Goal: Check status: Check status

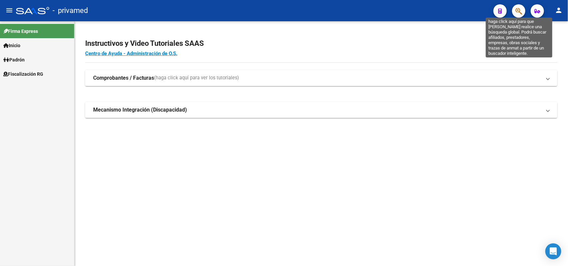
click at [520, 11] on icon "button" at bounding box center [518, 11] width 7 height 8
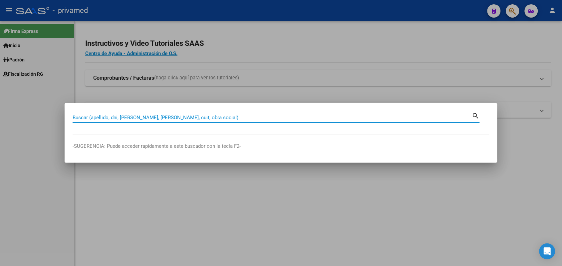
paste input "20319909649"
type input "20319909649"
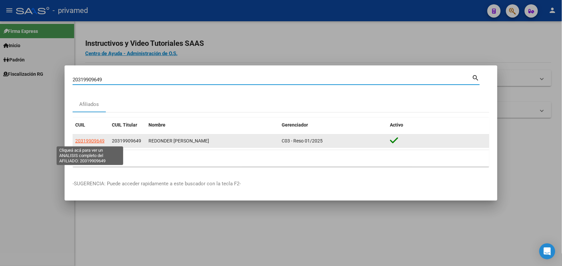
click at [90, 140] on span "20319909649" at bounding box center [89, 140] width 29 height 5
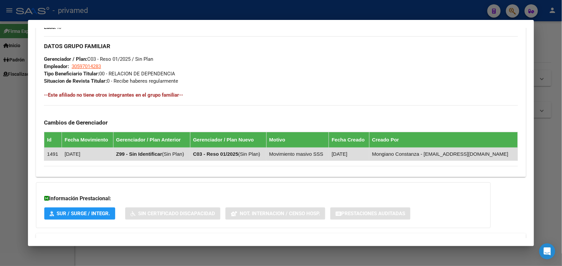
scroll to position [336, 0]
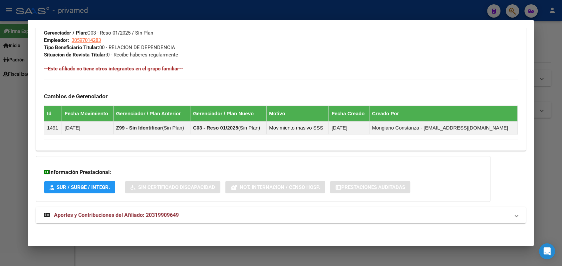
click at [179, 220] on mat-panel-title "Aportes y Contribuciones del Afiliado: 20319909649" at bounding box center [276, 216] width 465 height 8
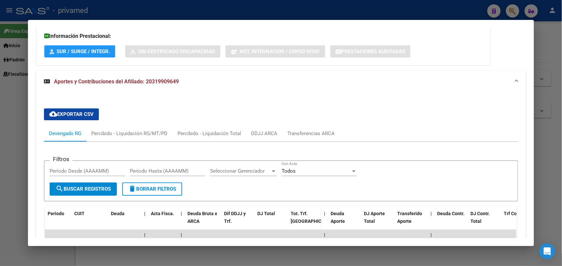
scroll to position [472, 0]
click at [306, 132] on div "Transferencias ARCA" at bounding box center [310, 133] width 47 height 7
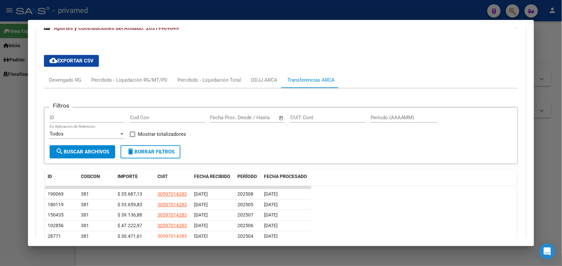
scroll to position [556, 0]
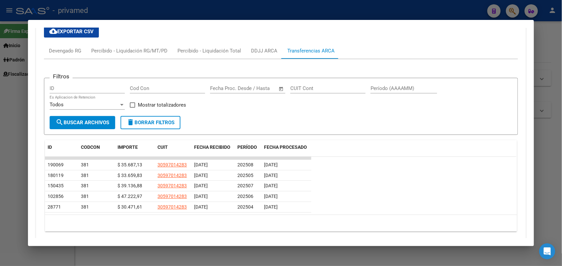
click at [423, 110] on div "Filtros ID Cod Con Fecha inicio – Fecha fin Fecha Proc. Desde / Hasta CUIT Cont…" at bounding box center [281, 100] width 462 height 33
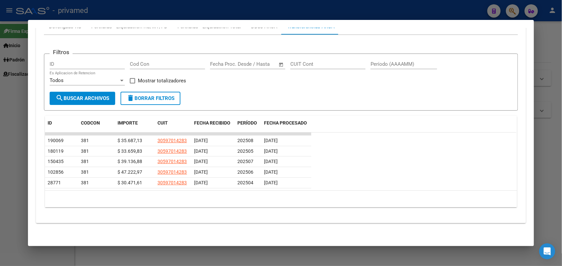
scroll to position [539, 0]
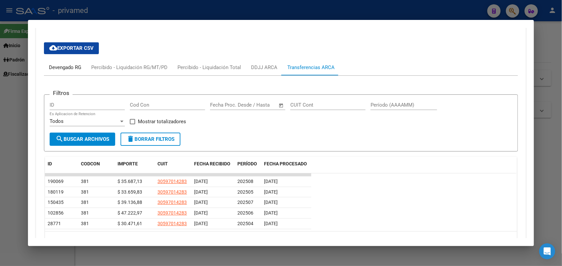
click at [66, 65] on div "Devengado RG" at bounding box center [65, 67] width 32 height 7
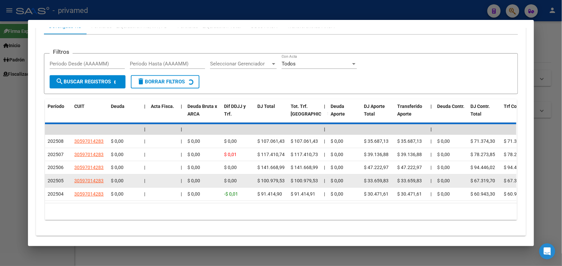
scroll to position [580, 0]
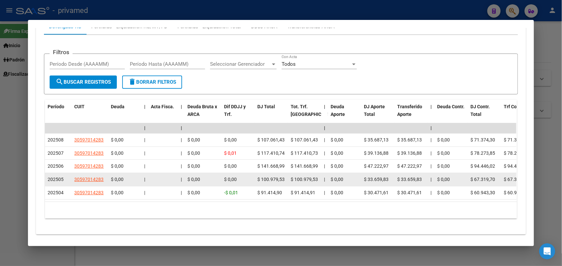
drag, startPoint x: 258, startPoint y: 178, endPoint x: 282, endPoint y: 180, distance: 24.3
click at [282, 180] on div "$ 100.979,53" at bounding box center [271, 180] width 28 height 8
copy span "100.979,53"
